Goal: Feedback & Contribution: Contribute content

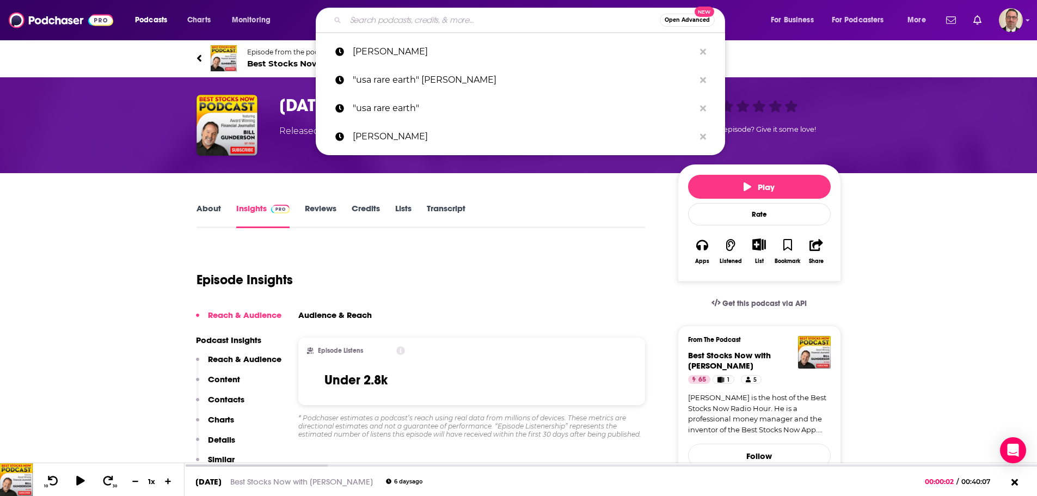
click at [404, 25] on input "Search podcasts, credits, & more..." at bounding box center [503, 19] width 314 height 17
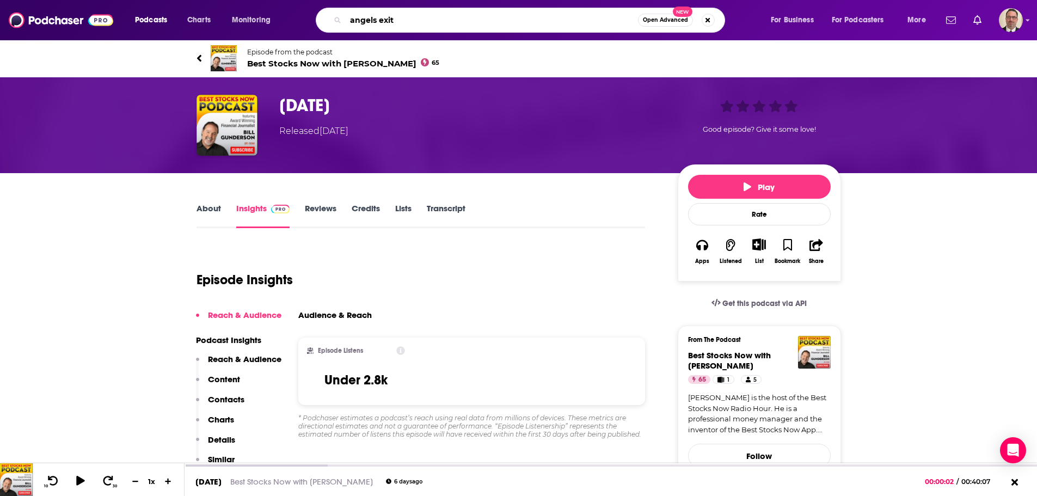
type input "angels exits"
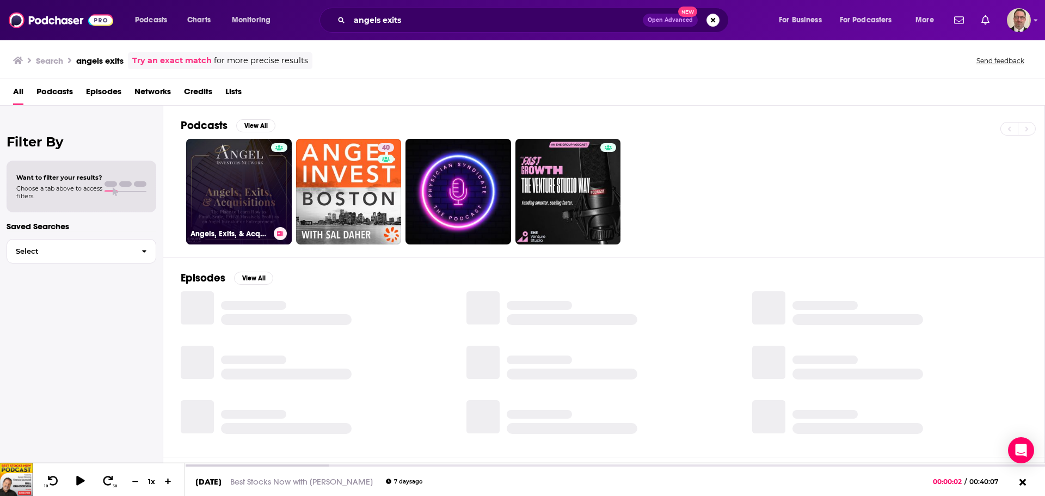
click at [258, 222] on link "Angels, Exits, & Acquisitions" at bounding box center [239, 192] width 106 height 106
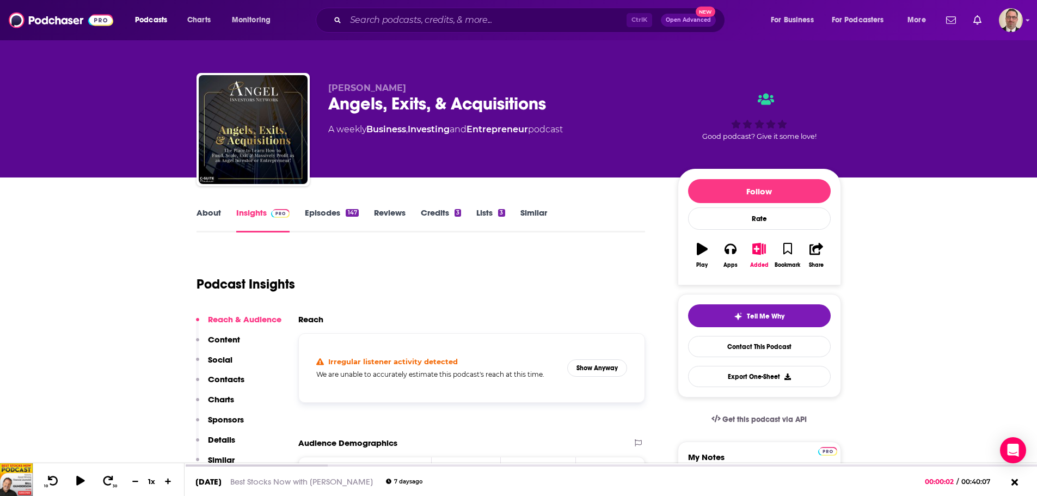
click at [325, 214] on link "Episodes 147" at bounding box center [331, 219] width 53 height 25
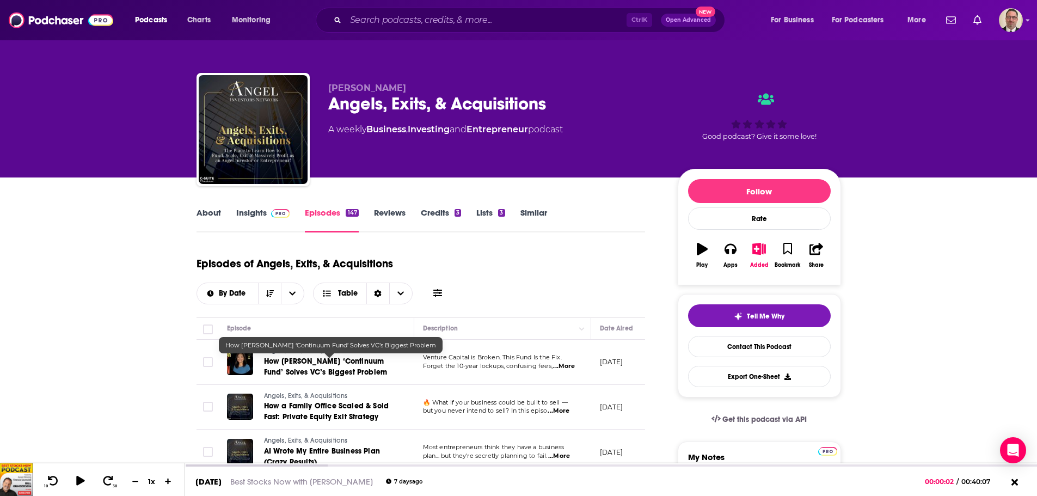
click at [366, 364] on span "How [PERSON_NAME] ‘Continuum Fund’ Solves VC’s Biggest Problem" at bounding box center [326, 367] width 124 height 20
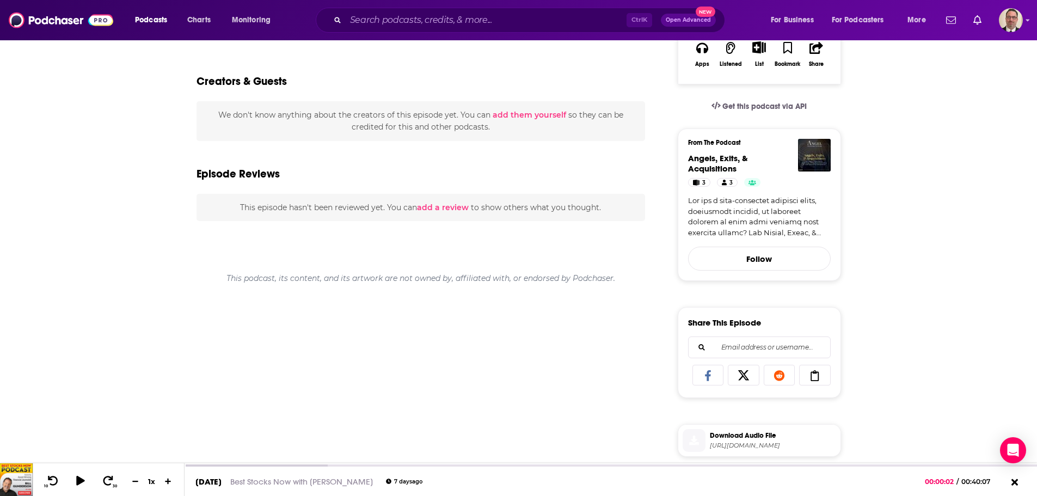
scroll to position [109, 0]
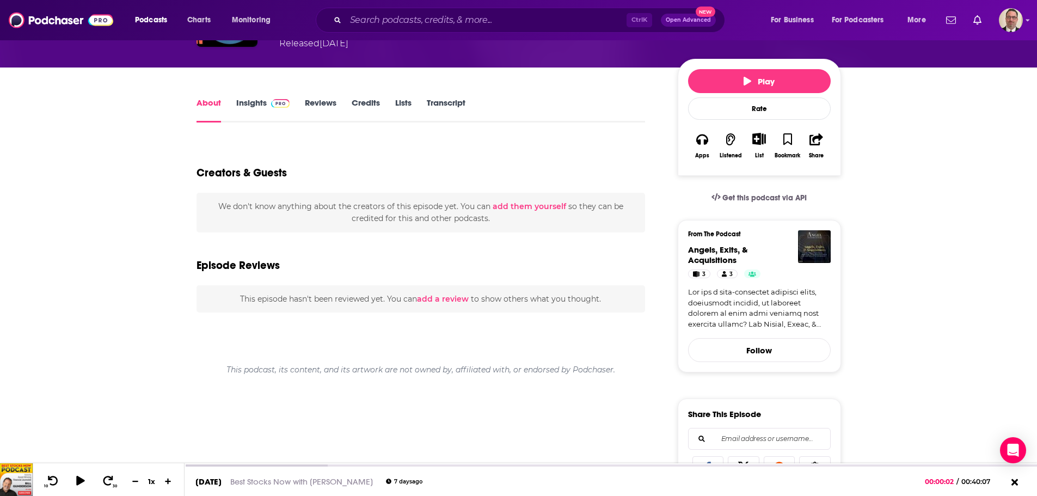
click at [517, 204] on button "add them yourself" at bounding box center [529, 206] width 73 height 9
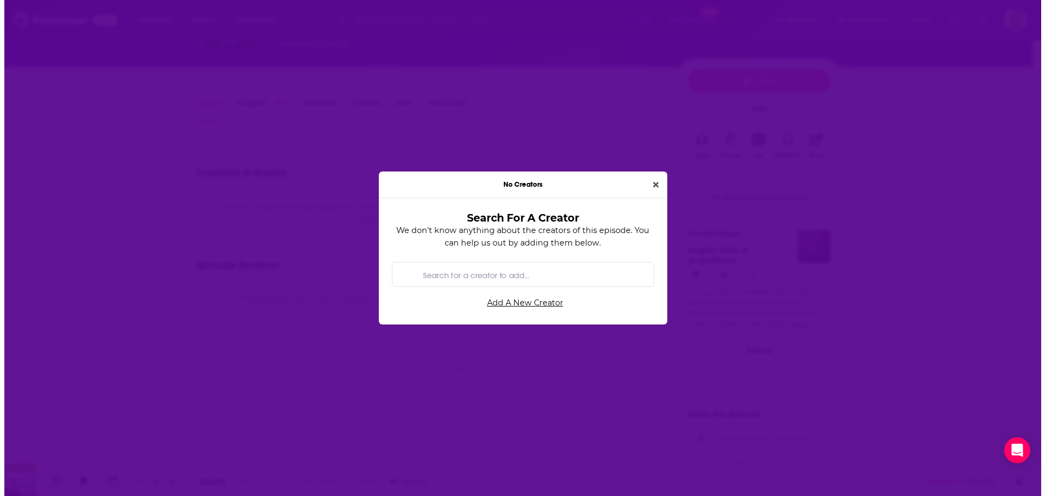
scroll to position [0, 0]
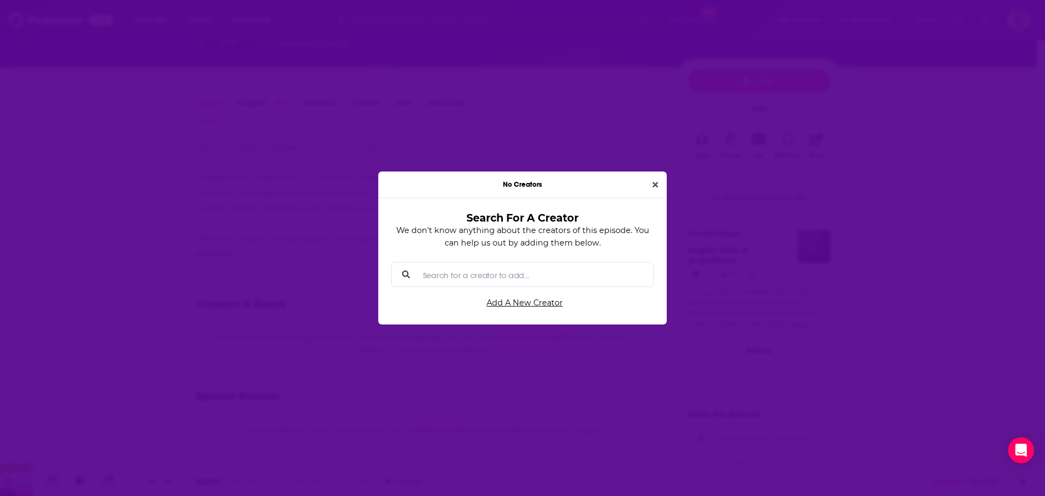
click at [467, 271] on input "Search for a creator to add..." at bounding box center [532, 274] width 226 height 24
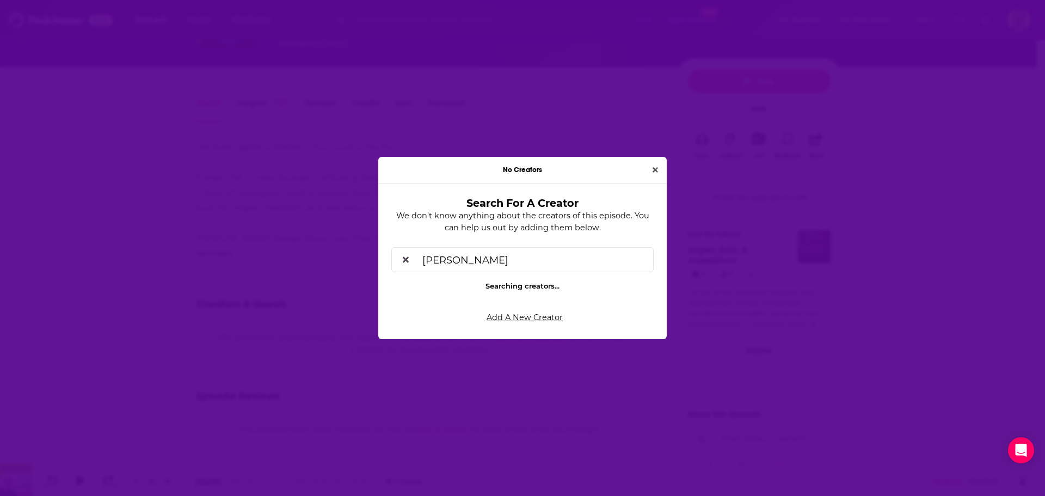
type input "[PERSON_NAME]"
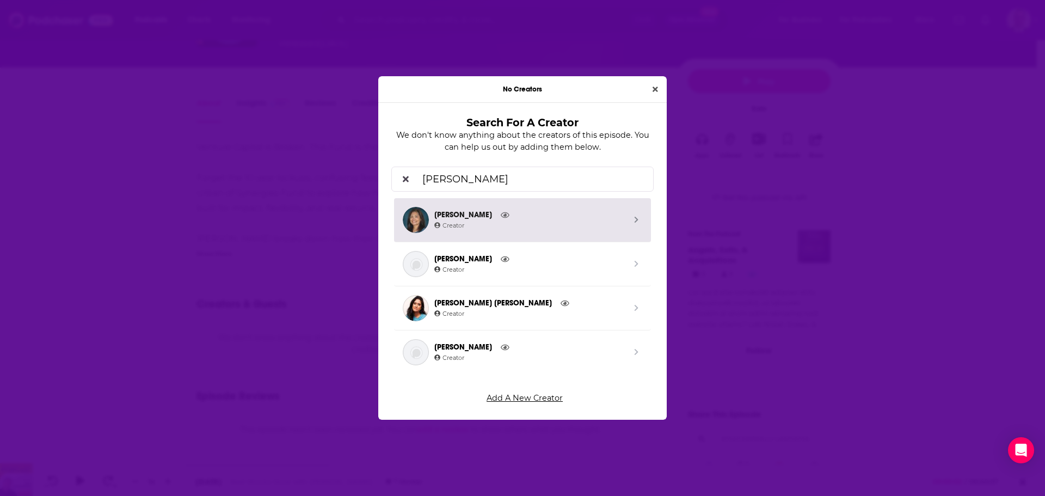
click at [465, 217] on span "[PERSON_NAME]" at bounding box center [529, 215] width 191 height 12
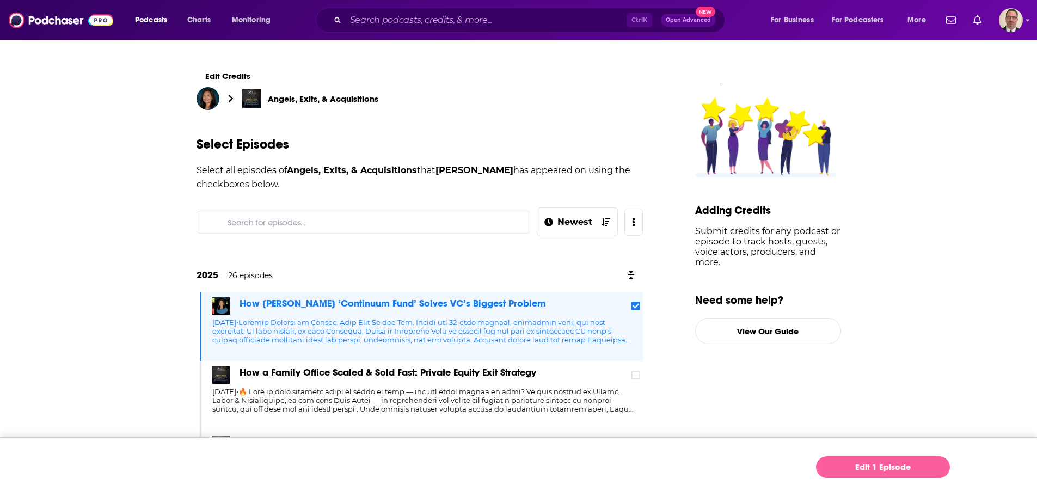
click at [882, 466] on link "Edit 1 Episode" at bounding box center [883, 467] width 134 height 22
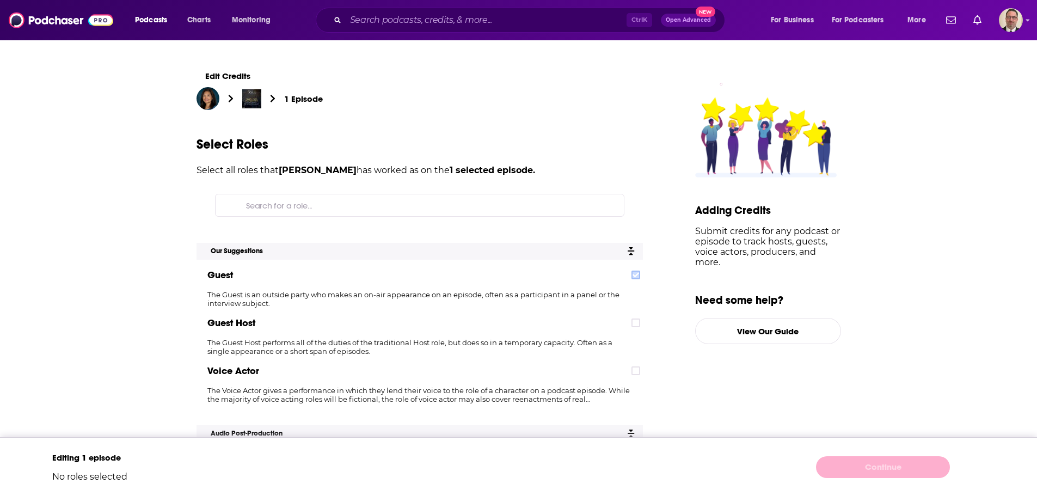
click at [640, 275] on label at bounding box center [635, 275] width 9 height 9
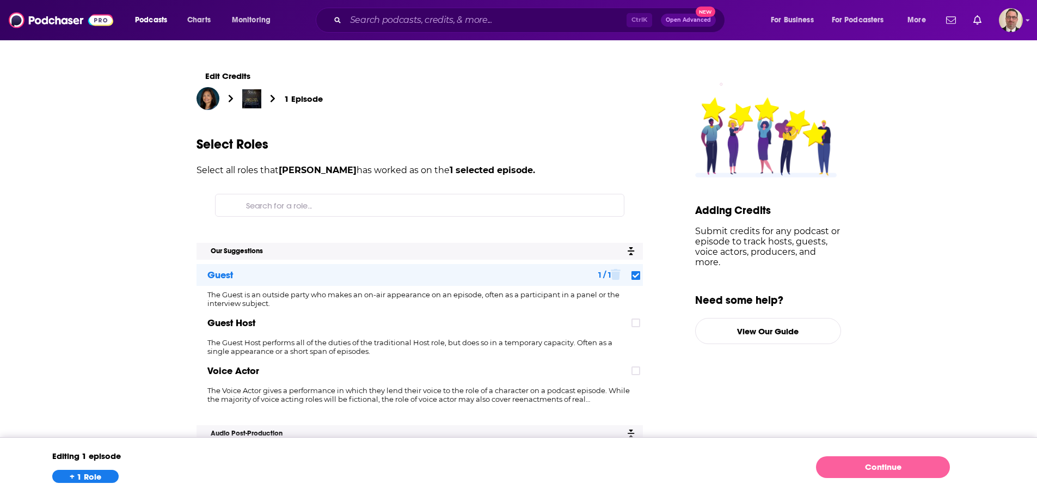
click at [876, 468] on link "Continue" at bounding box center [883, 467] width 134 height 22
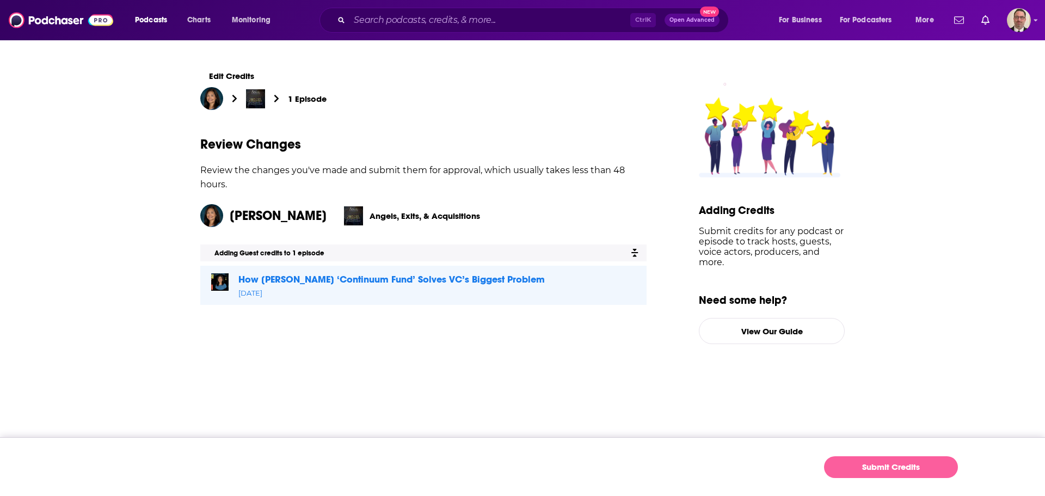
click at [870, 466] on button "Submit Credits" at bounding box center [891, 467] width 134 height 22
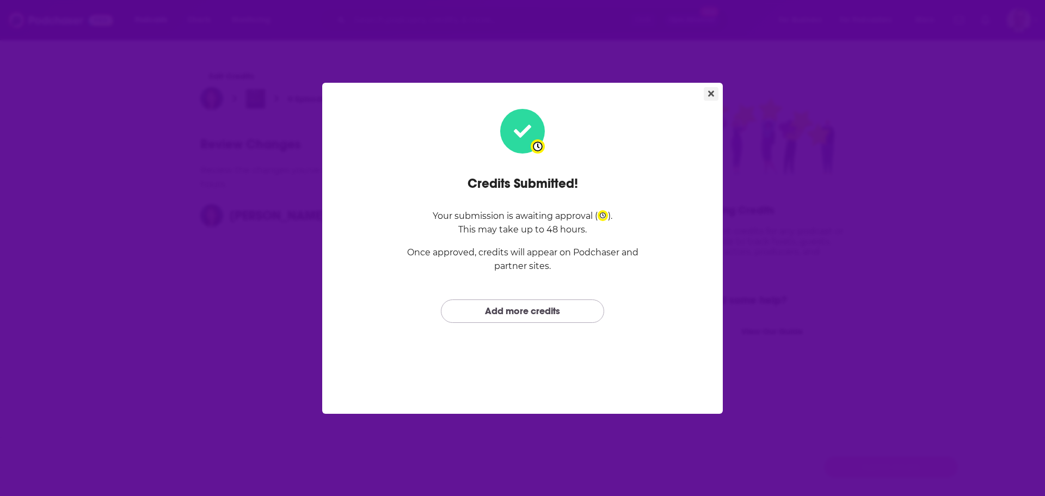
click at [708, 96] on button "Close" at bounding box center [711, 94] width 15 height 14
